Goal: Download file/media

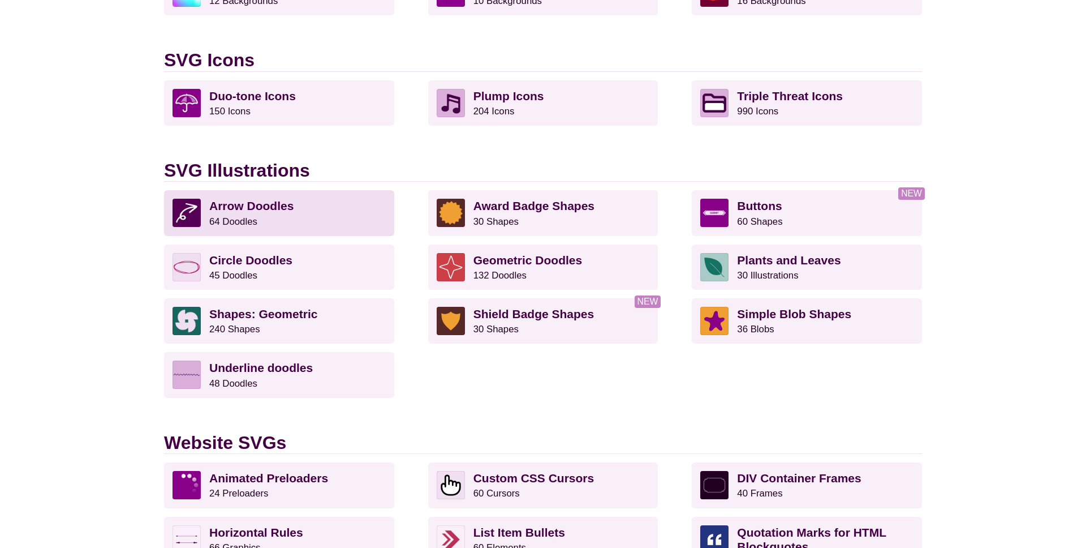
scroll to position [717, 0]
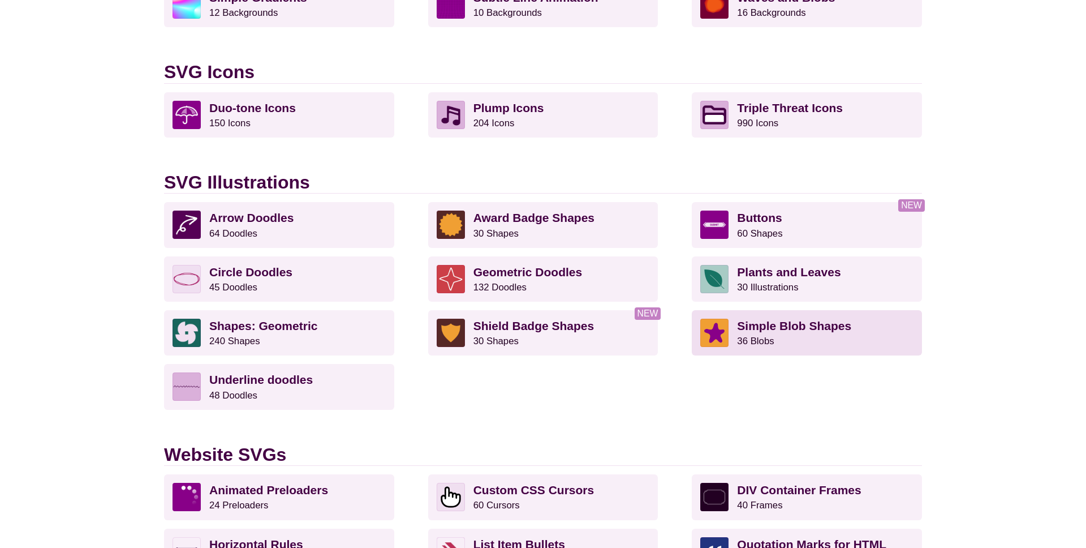
click at [758, 346] on p "Simple Blob Shapes 36 Blobs" at bounding box center [825, 332] width 176 height 28
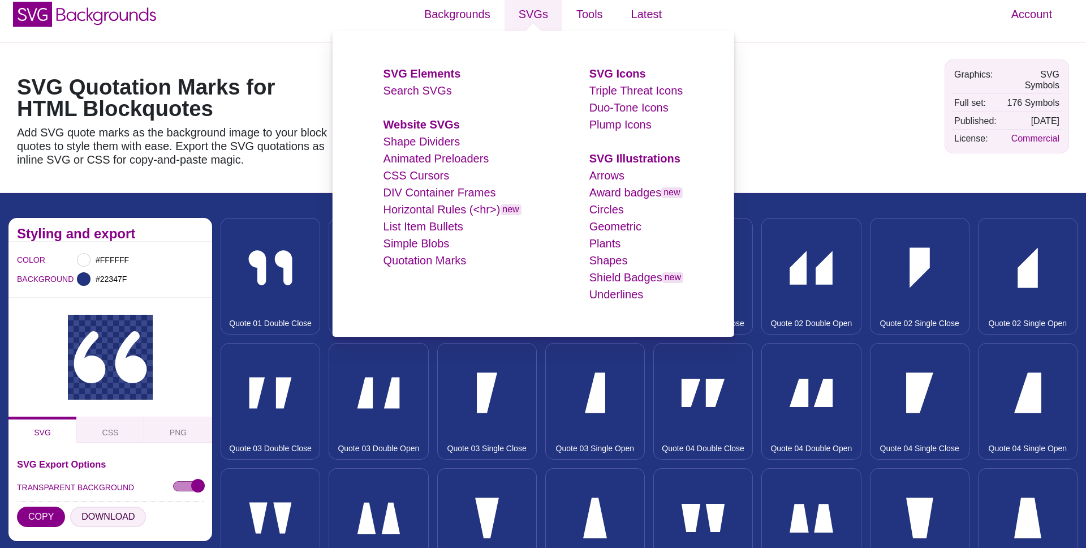
scroll to position [14, 0]
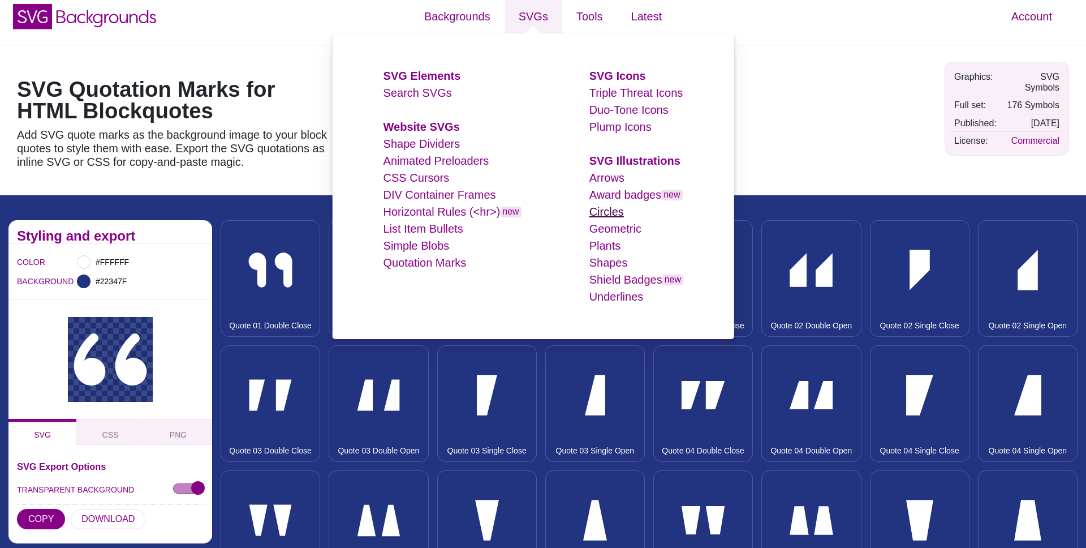
click at [615, 210] on link "Circles" at bounding box center [606, 211] width 35 height 12
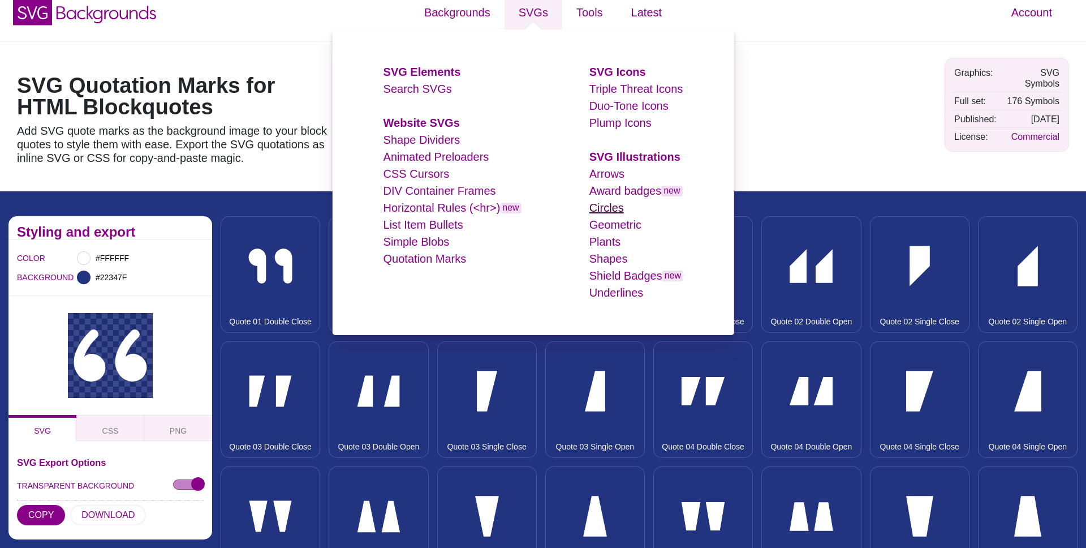
scroll to position [16, 0]
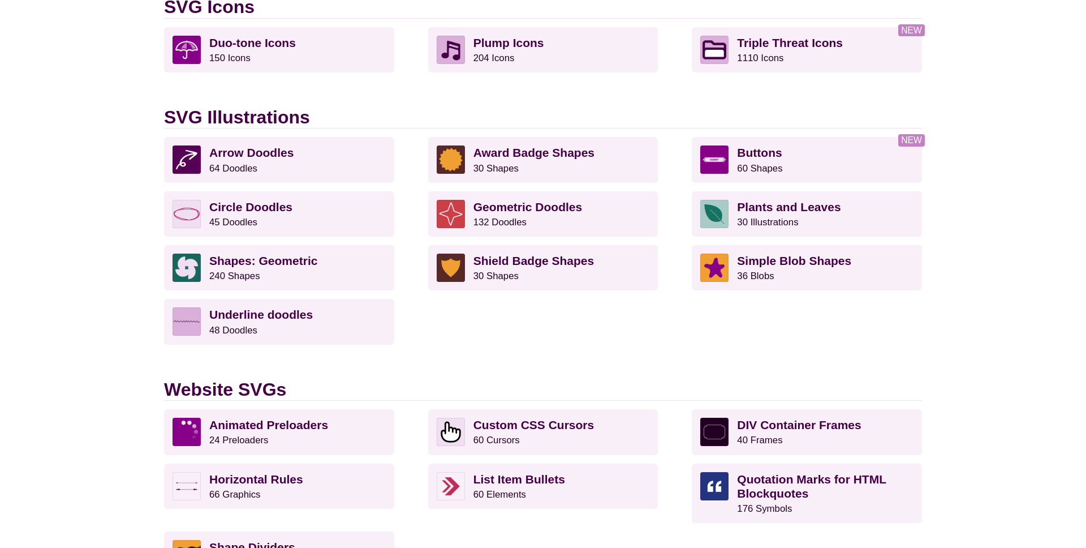
scroll to position [781, 0]
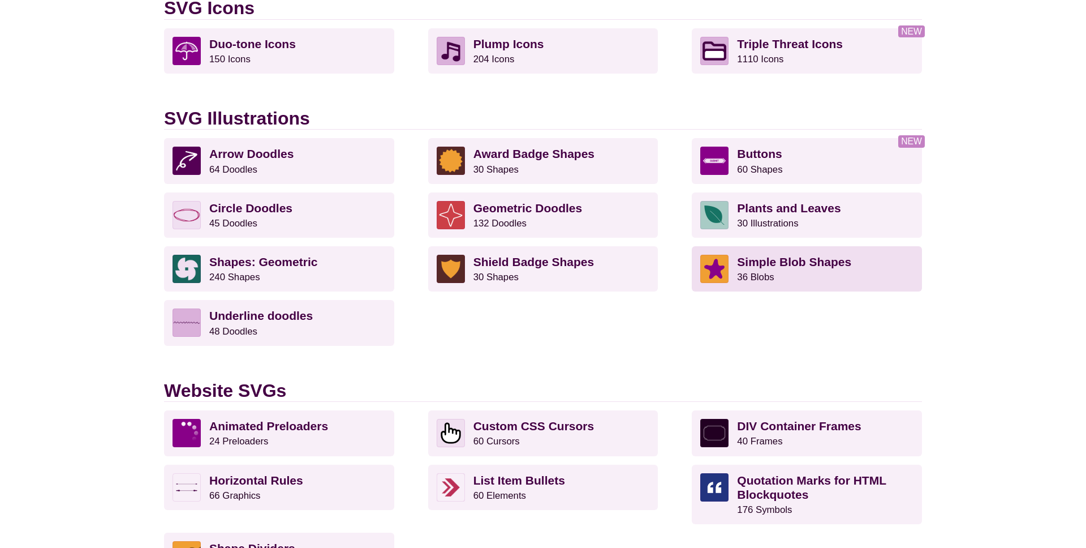
click at [770, 275] on small "36 Blobs" at bounding box center [755, 276] width 37 height 11
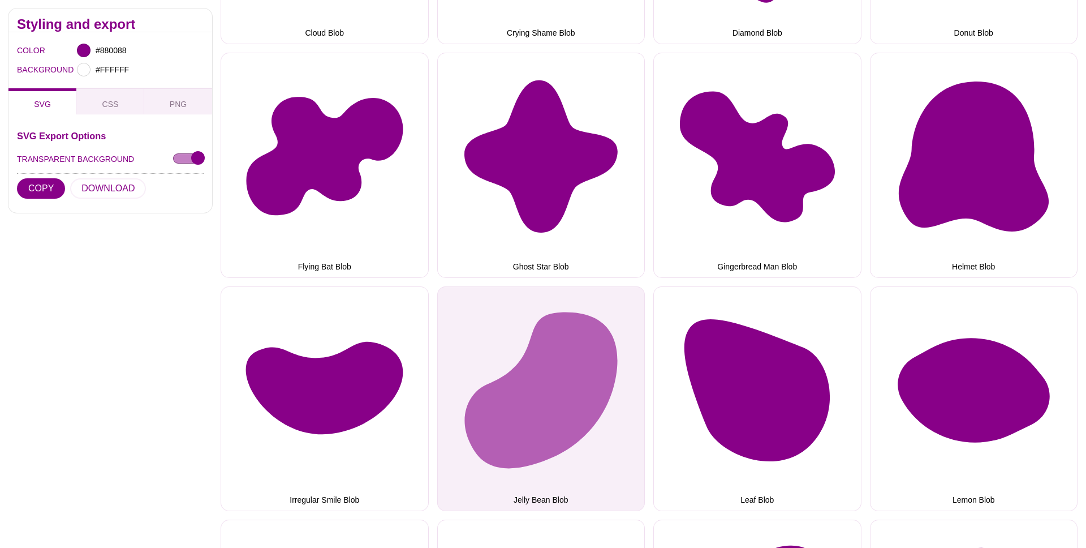
scroll to position [723, 0]
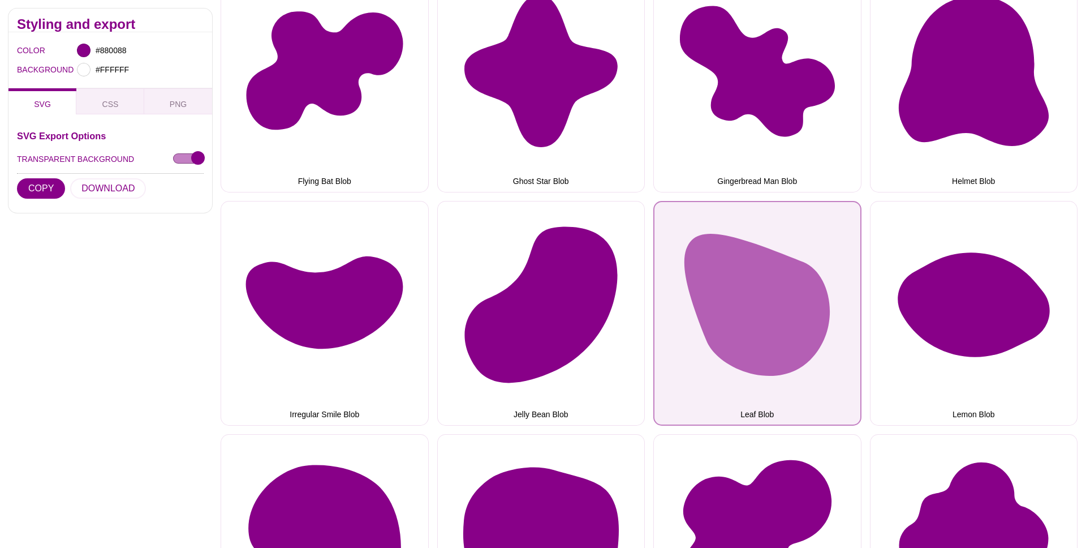
click at [747, 305] on button "Leaf Blob" at bounding box center [757, 313] width 208 height 225
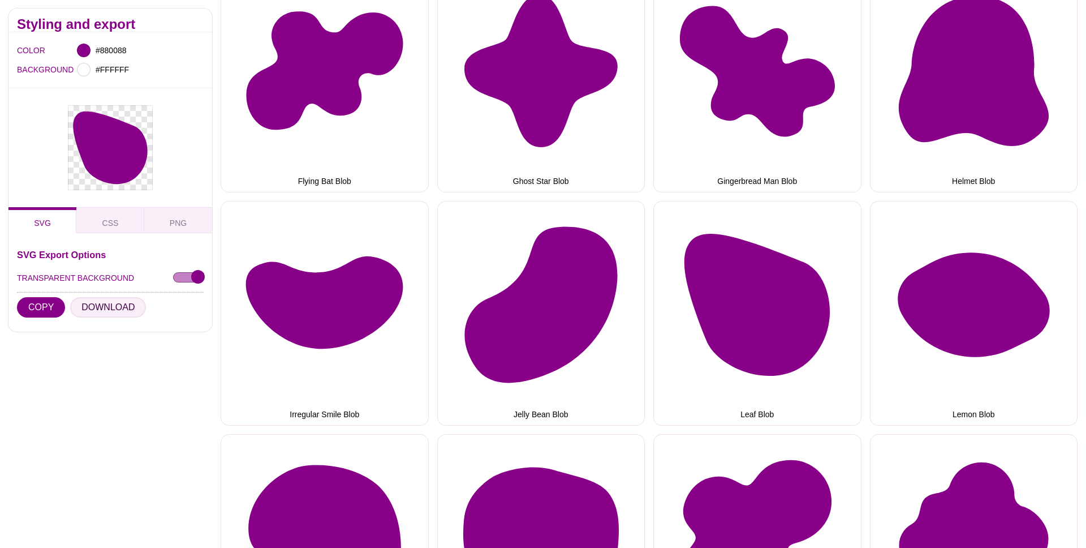
click at [106, 312] on button "DOWNLOAD" at bounding box center [108, 307] width 76 height 20
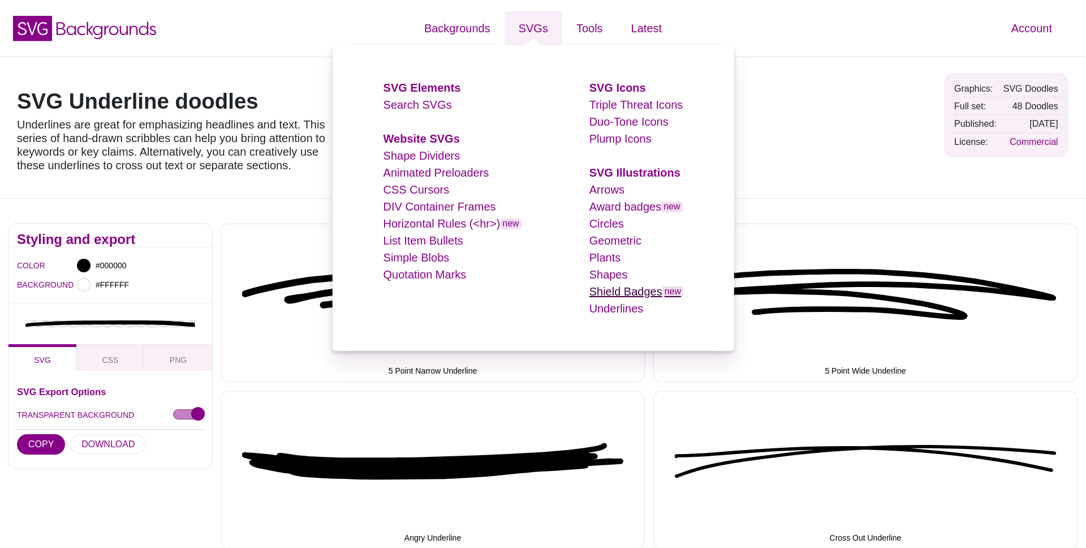
click at [640, 286] on link "Shield Badges new" at bounding box center [636, 291] width 94 height 12
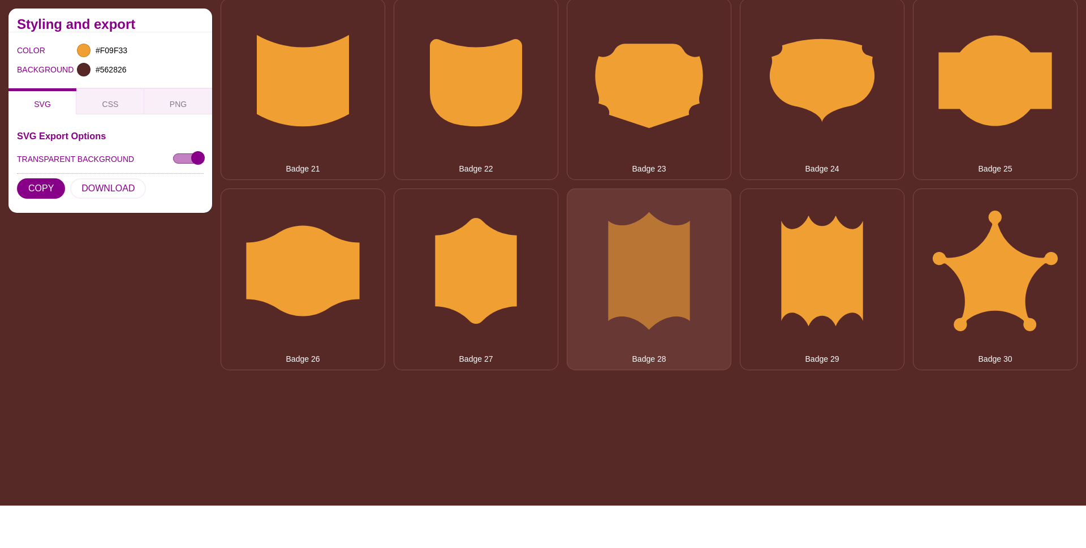
scroll to position [1091, 0]
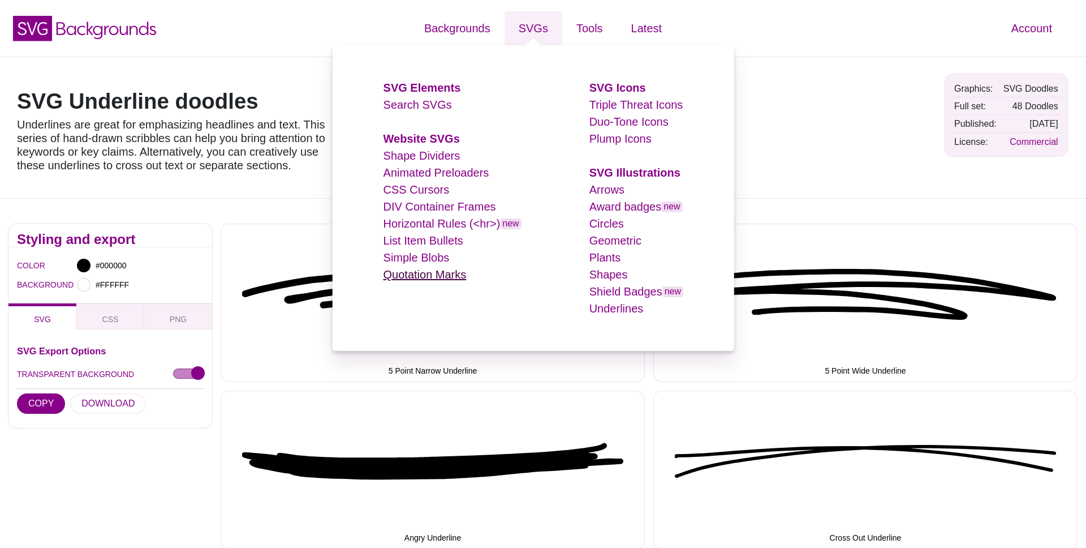
click at [423, 274] on link "Quotation Marks" at bounding box center [424, 274] width 83 height 12
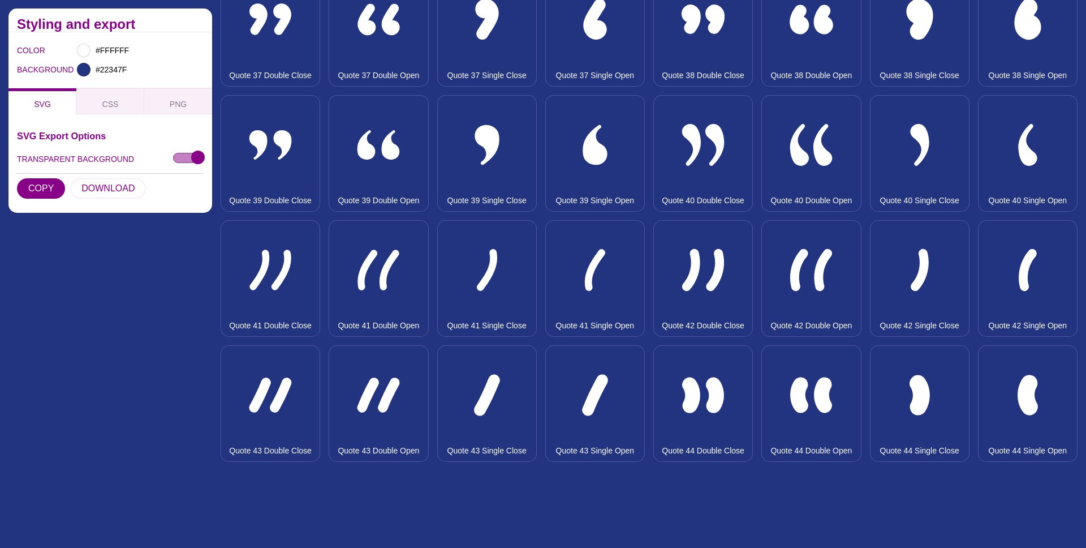
scroll to position [2230, 0]
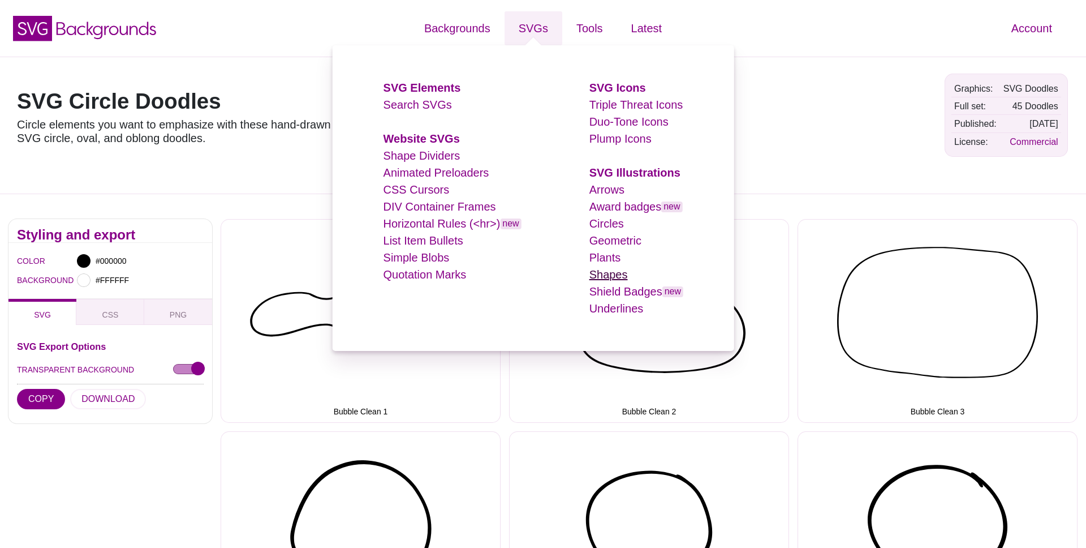
click at [618, 275] on link "Shapes" at bounding box center [608, 274] width 38 height 12
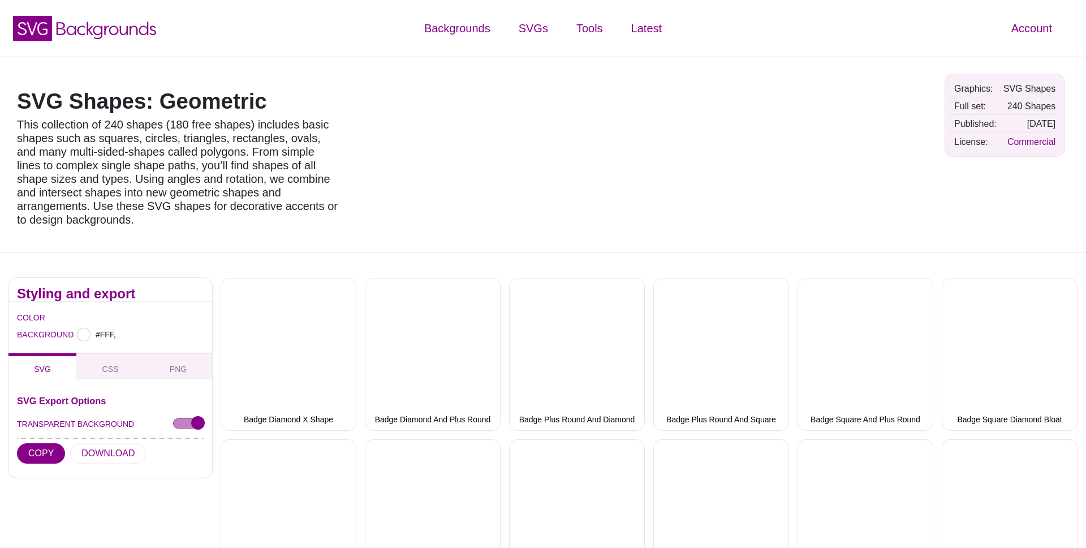
type input "#FFFFFF"
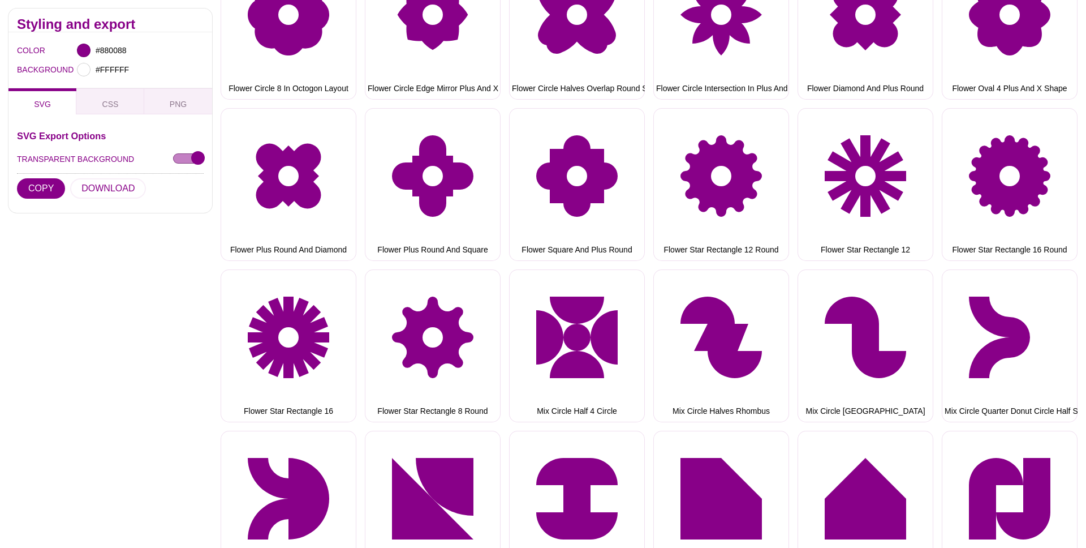
scroll to position [3199, 0]
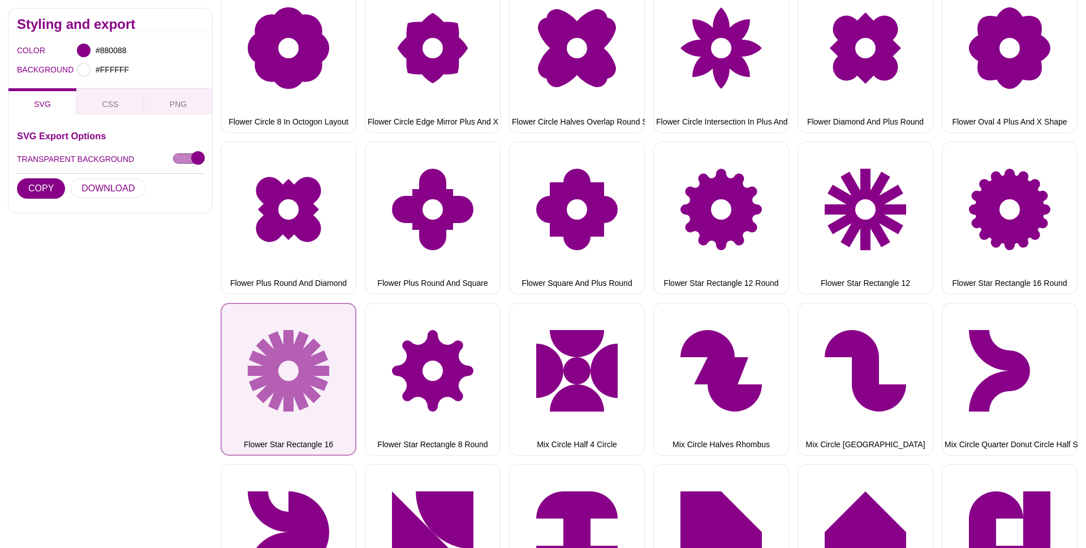
click at [291, 335] on button "Flower Star Rectangle 16" at bounding box center [289, 379] width 136 height 153
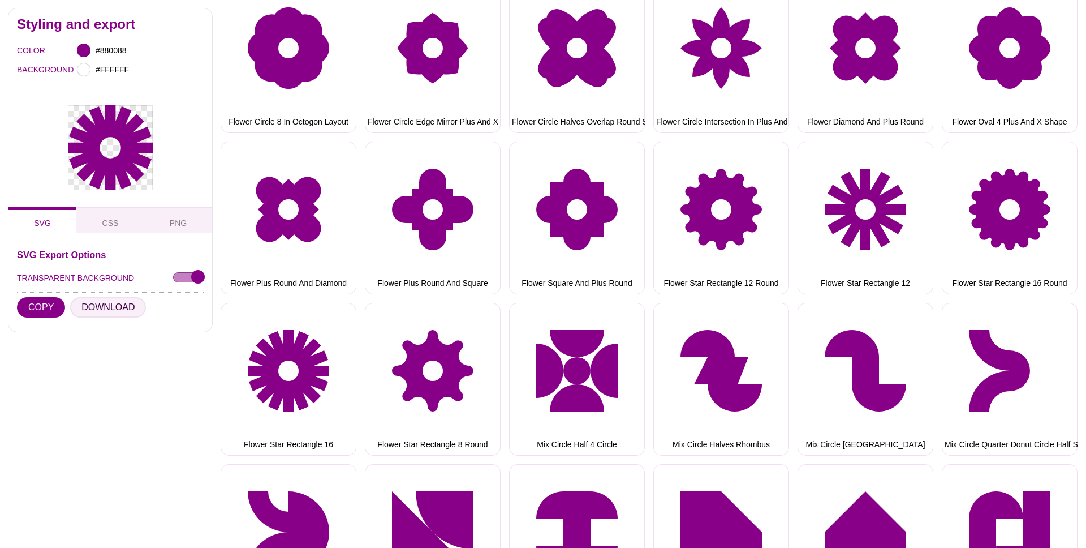
click at [117, 310] on button "DOWNLOAD" at bounding box center [108, 307] width 76 height 20
